Goal: Information Seeking & Learning: Learn about a topic

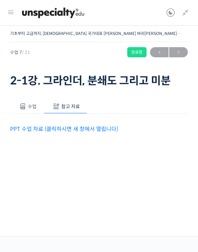
scroll to position [221, 0]
click at [109, 127] on link "PPT 수업 자료 (클릭하시면 새 창에서 열립니다)" at bounding box center [64, 129] width 108 height 7
click at [29, 107] on span "수업" at bounding box center [32, 106] width 9 height 6
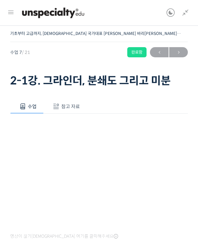
click at [189, 15] on icon at bounding box center [186, 13] width 8 height 8
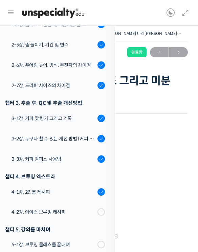
scroll to position [337, 0]
click at [61, 208] on div "4-2강. 아이스 브루잉 레시피" at bounding box center [54, 211] width 84 height 7
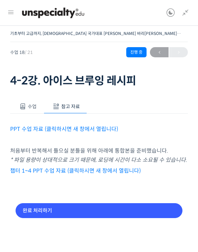
scroll to position [311, 0]
click at [106, 126] on link "PPT 수업 자료 (클릭하시면 새 창에서 열립니다)" at bounding box center [64, 129] width 108 height 7
click at [11, 10] on icon at bounding box center [11, 12] width 8 height 8
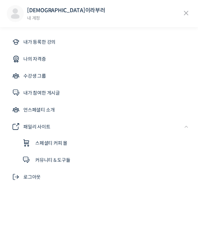
click at [188, 13] on icon at bounding box center [186, 13] width 10 height 10
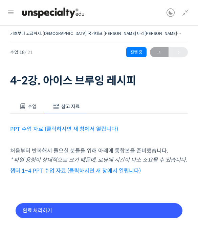
click at [190, 15] on icon at bounding box center [186, 13] width 8 height 8
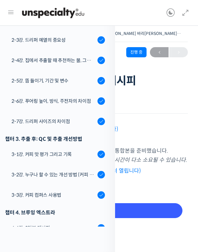
scroll to position [298, 0]
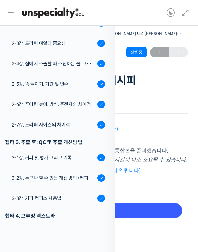
click at [61, 195] on div "3-3강. 커피 컴퍼스 사용법" at bounding box center [54, 198] width 84 height 7
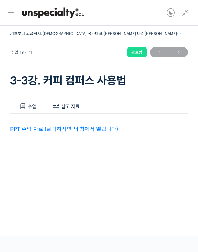
click at [90, 131] on link "PPT 수업 자료 (클릭하시면 새 창에서 열립니다)" at bounding box center [64, 129] width 108 height 7
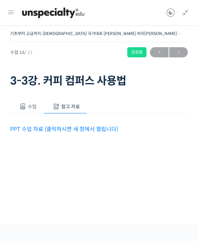
click at [39, 105] on button "수업" at bounding box center [27, 106] width 34 height 14
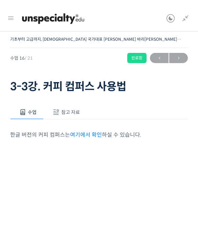
scroll to position [328, 0]
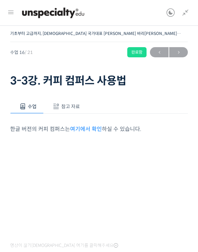
click at [189, 9] on icon at bounding box center [186, 13] width 8 height 8
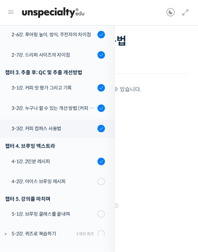
scroll to position [44, 0]
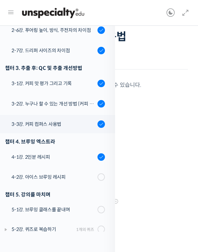
click at [67, 153] on div "4-1강. 2인분 레시피" at bounding box center [54, 156] width 84 height 7
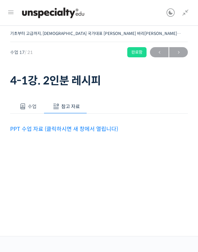
scroll to position [382, 0]
click at [83, 131] on link "PPT 수업 자료 (클릭하시면 새 창에서 열립니다)" at bounding box center [64, 129] width 108 height 7
click at [189, 8] on link at bounding box center [184, 13] width 12 height 26
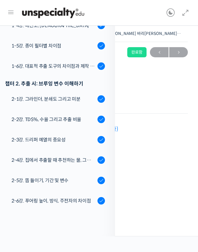
scroll to position [184, 0]
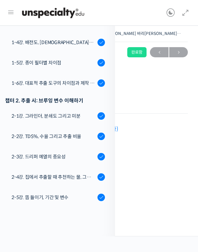
click at [84, 107] on link "2-1강. 그라인더, 분쇄도 그리고 미분" at bounding box center [56, 116] width 119 height 18
